Goal: Navigation & Orientation: Find specific page/section

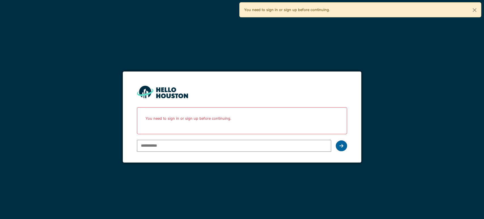
type input "**********"
click at [340, 147] on icon at bounding box center [342, 146] width 4 height 5
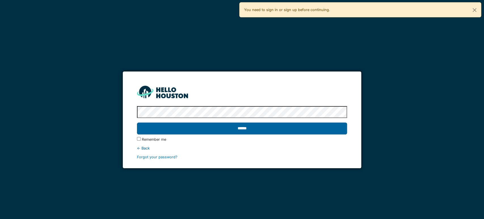
click at [310, 127] on input "******" at bounding box center [242, 129] width 210 height 12
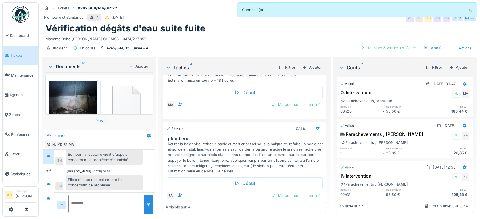
scroll to position [159, 0]
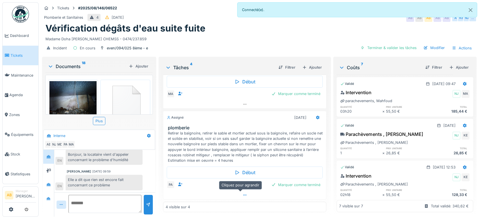
click at [255, 194] on div at bounding box center [244, 195] width 163 height 8
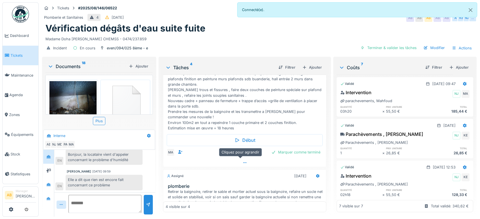
click at [230, 159] on div at bounding box center [244, 163] width 163 height 8
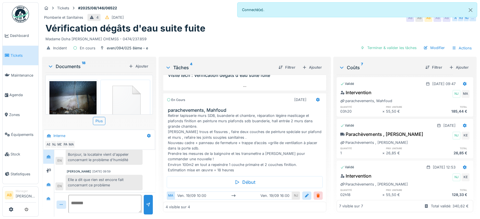
scroll to position [40, 0]
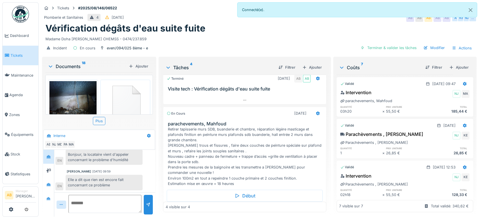
click at [68, 65] on div "Documents 18 Ajouter" at bounding box center [98, 66] width 107 height 12
click at [79, 63] on div "Documents 18" at bounding box center [87, 66] width 79 height 7
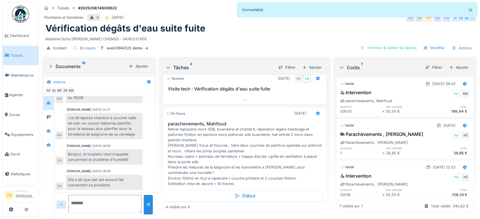
scroll to position [143, 0]
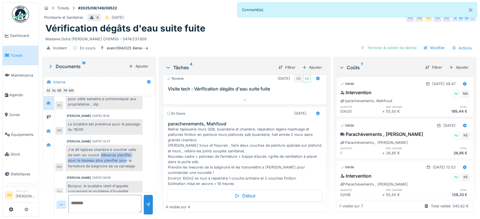
drag, startPoint x: 100, startPoint y: 152, endPoint x: 125, endPoint y: 153, distance: 25.0
click at [125, 153] on div "J'ai dit tapissé chambre à coucher salle de bain wc couloir débarras planifier …" at bounding box center [104, 158] width 77 height 26
click at [122, 153] on div "J'ai dit tapissé chambre à coucher salle de bain wc couloir débarras planifier …" at bounding box center [104, 158] width 77 height 26
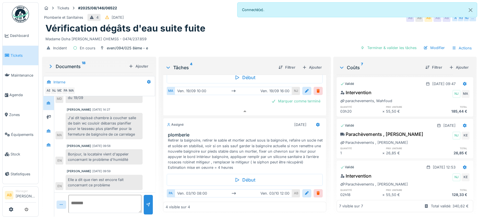
scroll to position [182, 0]
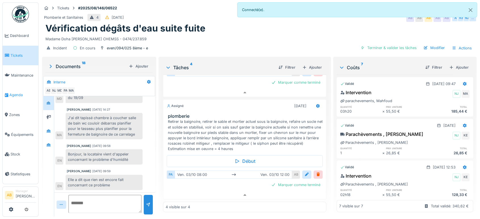
click at [14, 93] on span "Agenda" at bounding box center [22, 94] width 27 height 5
